Goal: Information Seeking & Learning: Learn about a topic

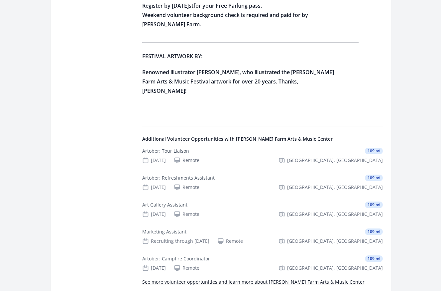
scroll to position [651, 0]
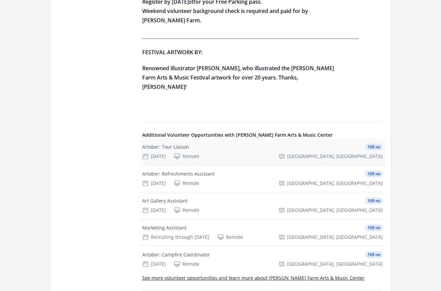
click at [199, 153] on div "Remote" at bounding box center [187, 156] width 26 height 7
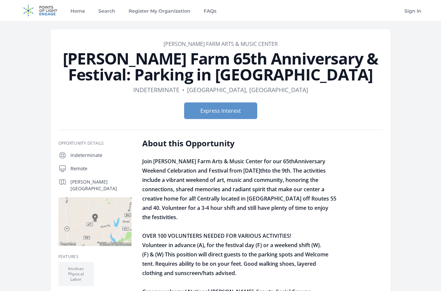
scroll to position [651, 0]
